Goal: Task Accomplishment & Management: Manage account settings

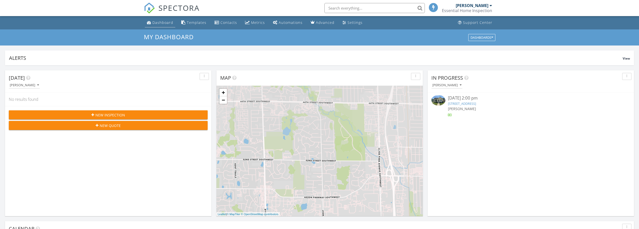
scroll to position [3, 3]
click at [466, 102] on link "906 Grant Ave, Grand Haven, MI 49417" at bounding box center [462, 103] width 28 height 5
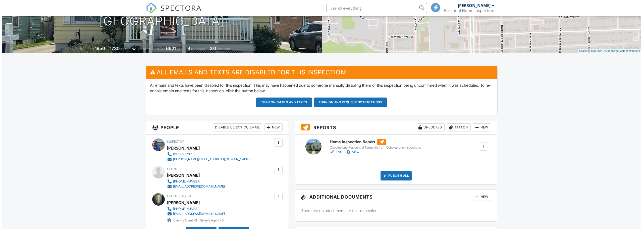
scroll to position [100, 0]
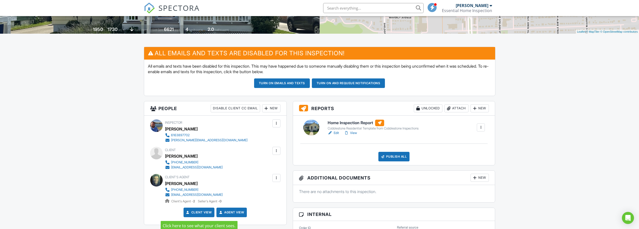
click at [199, 210] on link "Client View" at bounding box center [198, 212] width 27 height 5
click at [231, 212] on link "Agent View" at bounding box center [231, 212] width 26 height 5
click at [392, 156] on div "Publish All" at bounding box center [393, 157] width 31 height 10
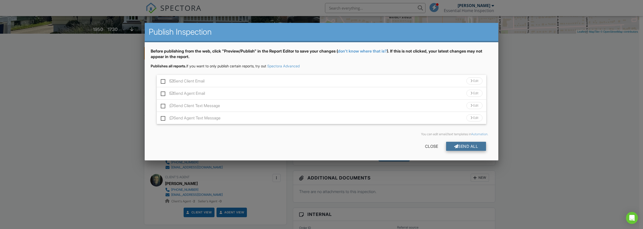
click at [462, 145] on div "Send All" at bounding box center [466, 146] width 40 height 9
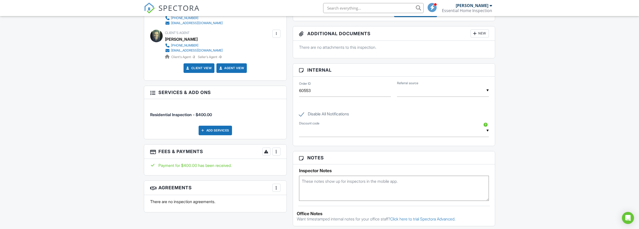
scroll to position [251, 0]
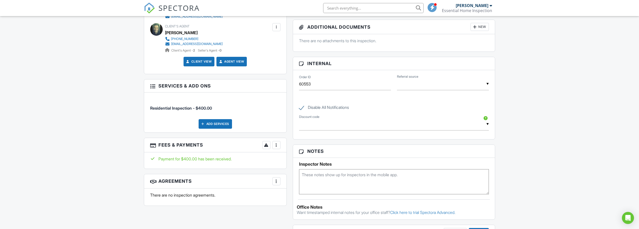
click at [229, 60] on link "Agent View" at bounding box center [231, 61] width 26 height 5
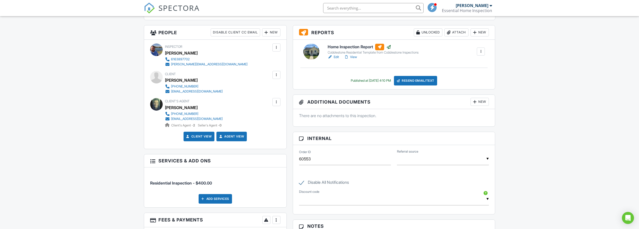
scroll to position [176, 0]
click at [355, 57] on link "View" at bounding box center [350, 57] width 13 height 5
